Goal: Information Seeking & Learning: Learn about a topic

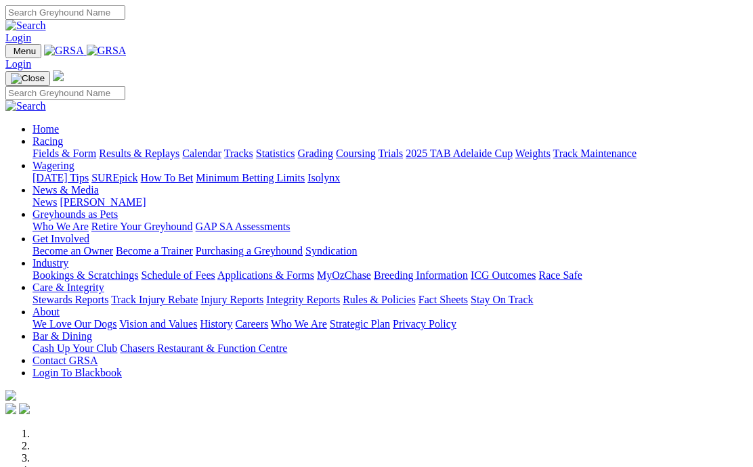
scroll to position [370, 0]
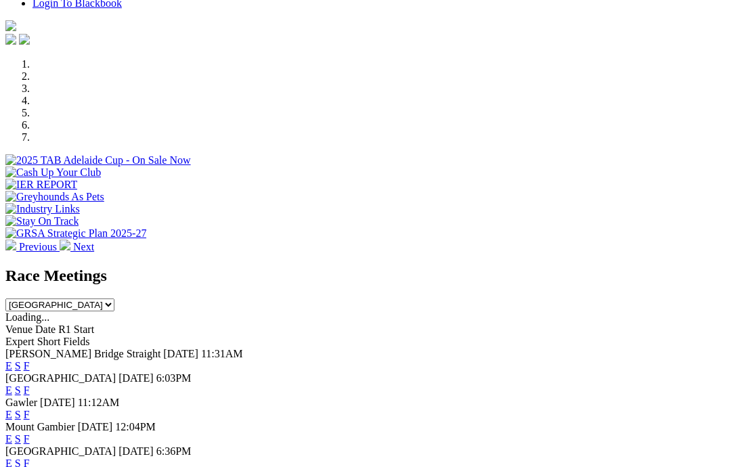
click at [30, 360] on link "F" at bounding box center [27, 366] width 6 height 12
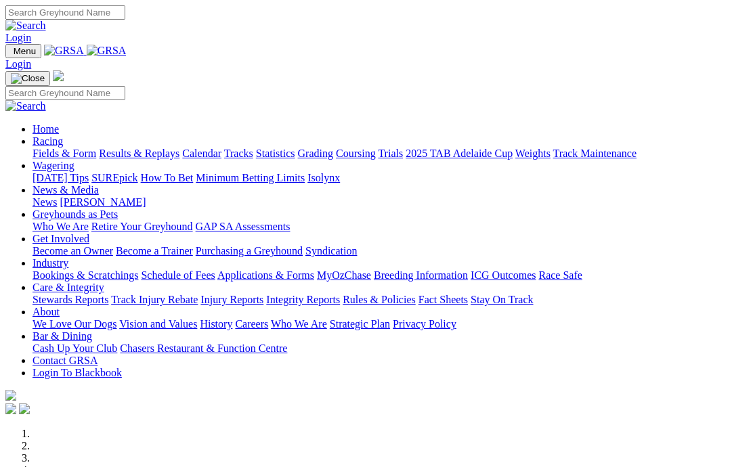
scroll to position [429, 0]
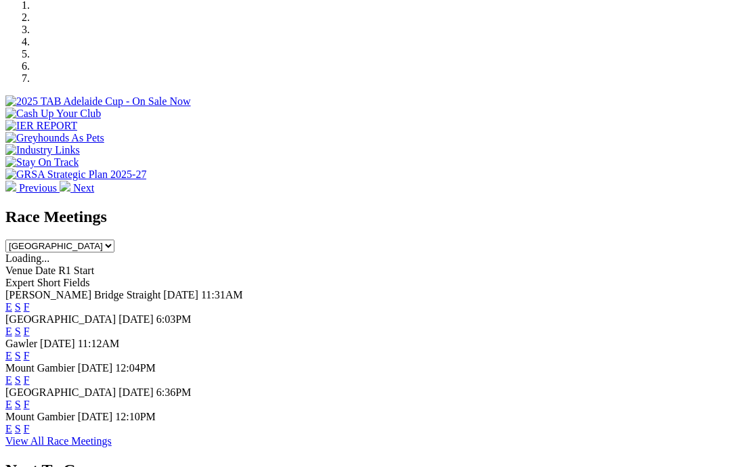
click at [30, 399] on link "F" at bounding box center [27, 405] width 6 height 12
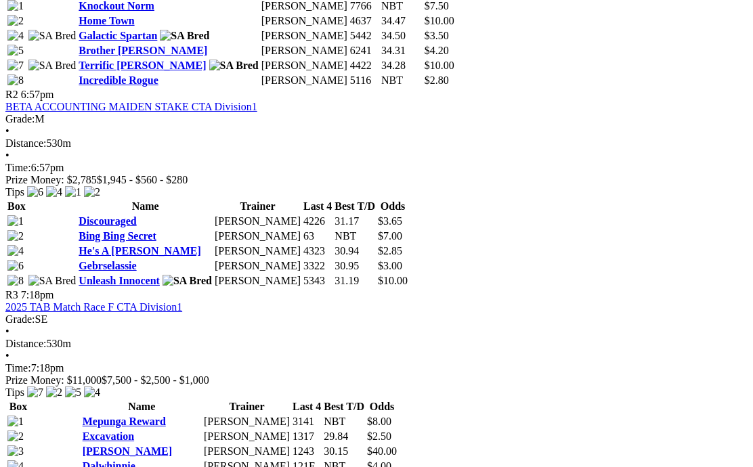
scroll to position [837, 0]
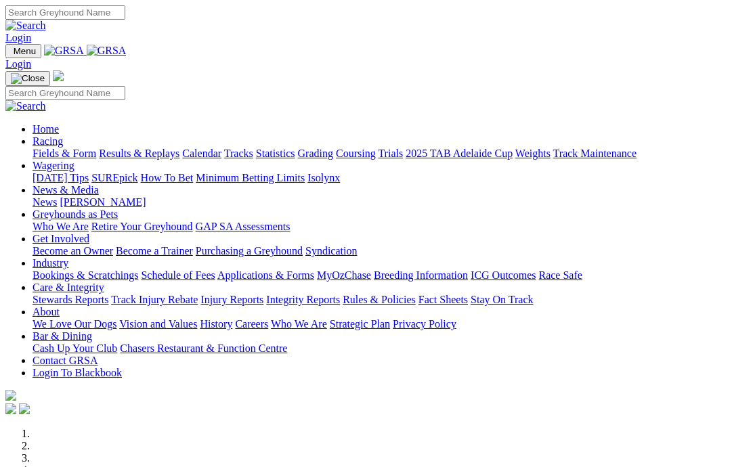
scroll to position [429, 0]
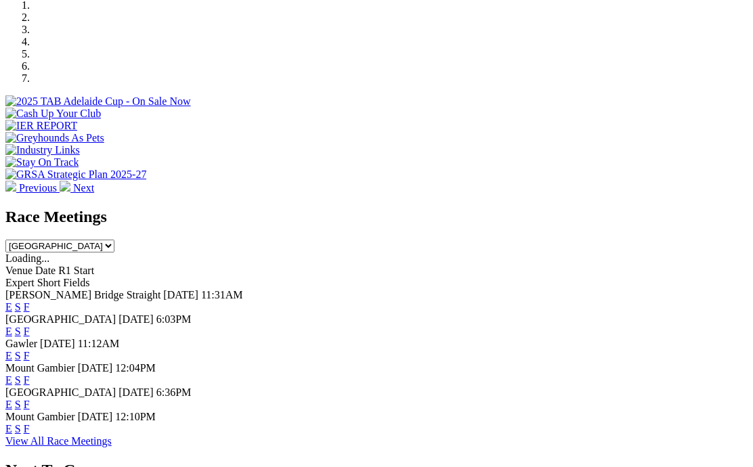
click at [30, 423] on link "F" at bounding box center [27, 429] width 6 height 12
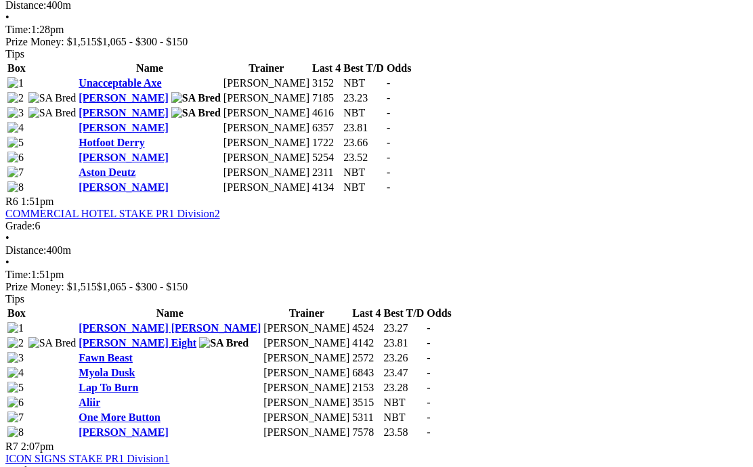
scroll to position [1636, 0]
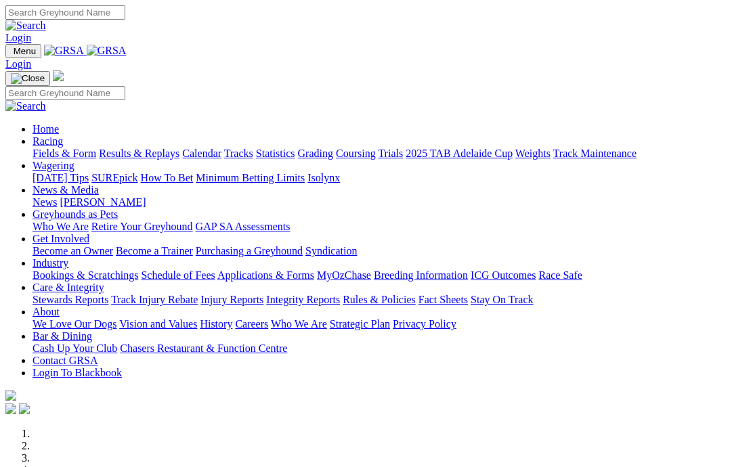
scroll to position [429, 0]
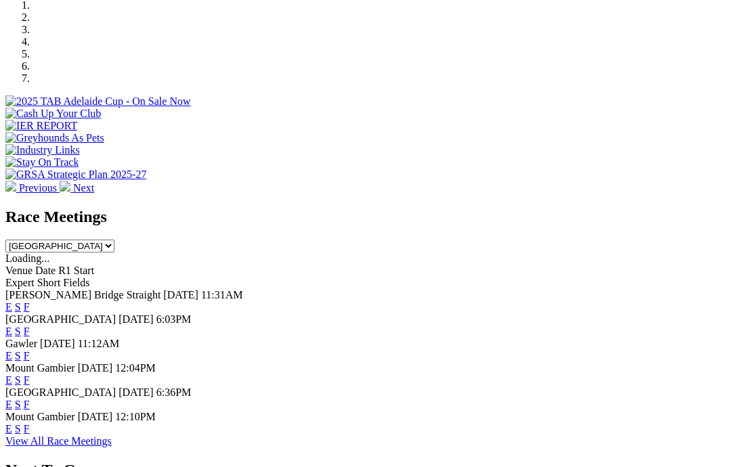
click at [30, 374] on link "F" at bounding box center [27, 380] width 6 height 12
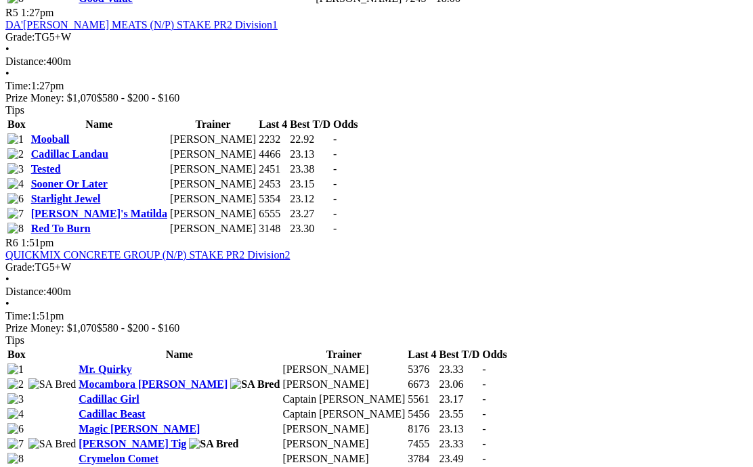
scroll to position [1595, 0]
